Goal: Find contact information: Obtain details needed to contact an individual or organization

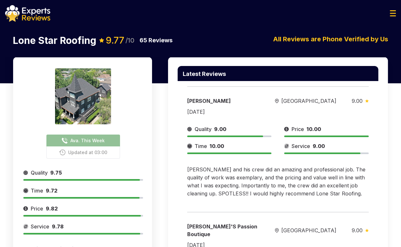
click at [91, 141] on span "Ava. This Week" at bounding box center [87, 140] width 34 height 7
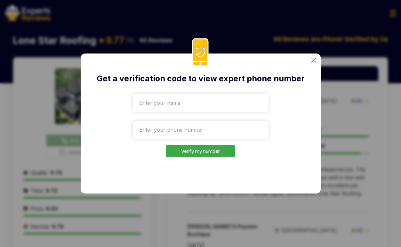
click at [169, 105] on input "text" at bounding box center [201, 103] width 136 height 18
type input "test"
drag, startPoint x: 357, startPoint y: 51, endPoint x: 196, endPoint y: 123, distance: 176.8
click at [205, 123] on div "Get a verification code to view expert phone number test Verify my number" at bounding box center [200, 123] width 401 height 247
click at [181, 128] on input "tel" at bounding box center [201, 130] width 136 height 18
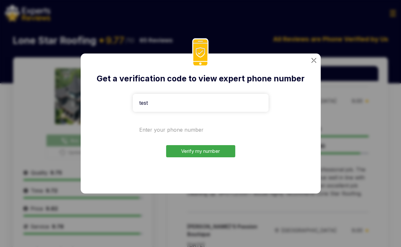
paste input "[PHONE_NUMBER]"
click at [197, 146] on button "Verify my number" at bounding box center [200, 151] width 69 height 12
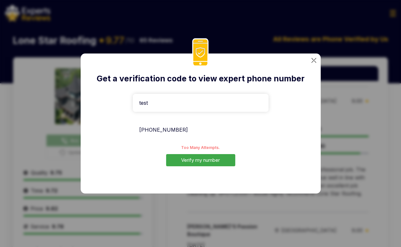
click at [214, 129] on input "[PHONE_NUMBER]" at bounding box center [201, 130] width 136 height 18
type input "[PHONE_NUMBER]"
click at [206, 158] on button "Verify my number" at bounding box center [200, 160] width 69 height 12
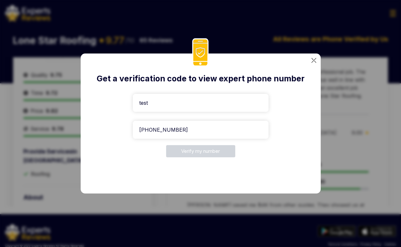
scroll to position [109, 0]
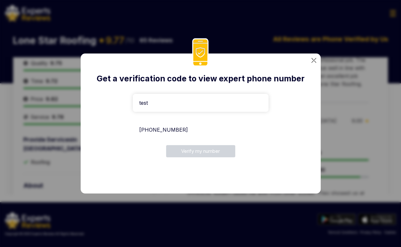
click at [198, 123] on input "[PHONE_NUMBER]" at bounding box center [201, 130] width 136 height 18
click at [200, 127] on input "[PHONE_NUMBER]" at bounding box center [201, 130] width 136 height 18
click at [315, 59] on img at bounding box center [313, 60] width 5 height 5
